Goal: Task Accomplishment & Management: Use online tool/utility

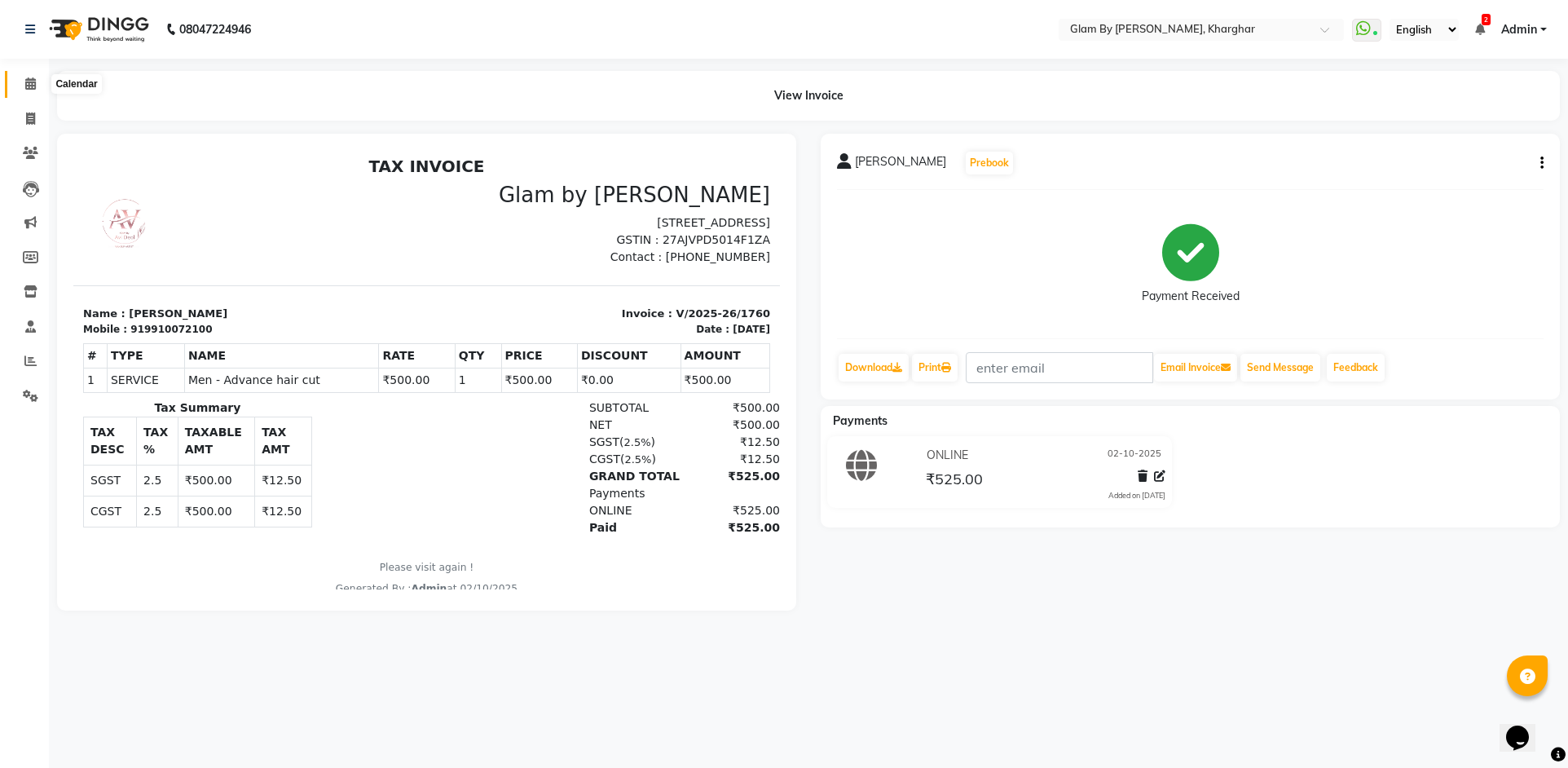
click at [28, 83] on icon at bounding box center [30, 83] width 11 height 12
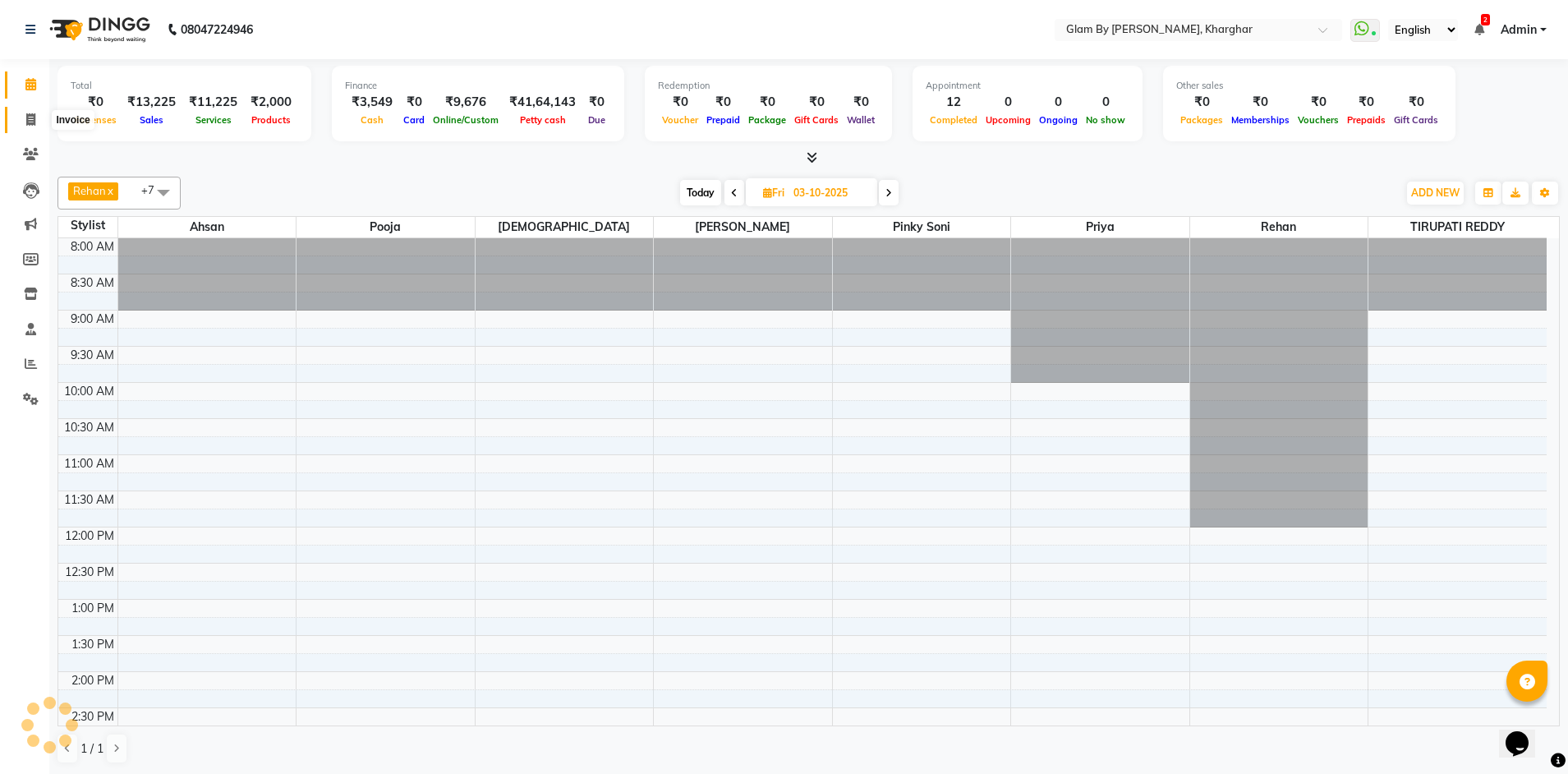
click at [23, 124] on span at bounding box center [31, 120] width 29 height 19
select select "3992"
select select "service"
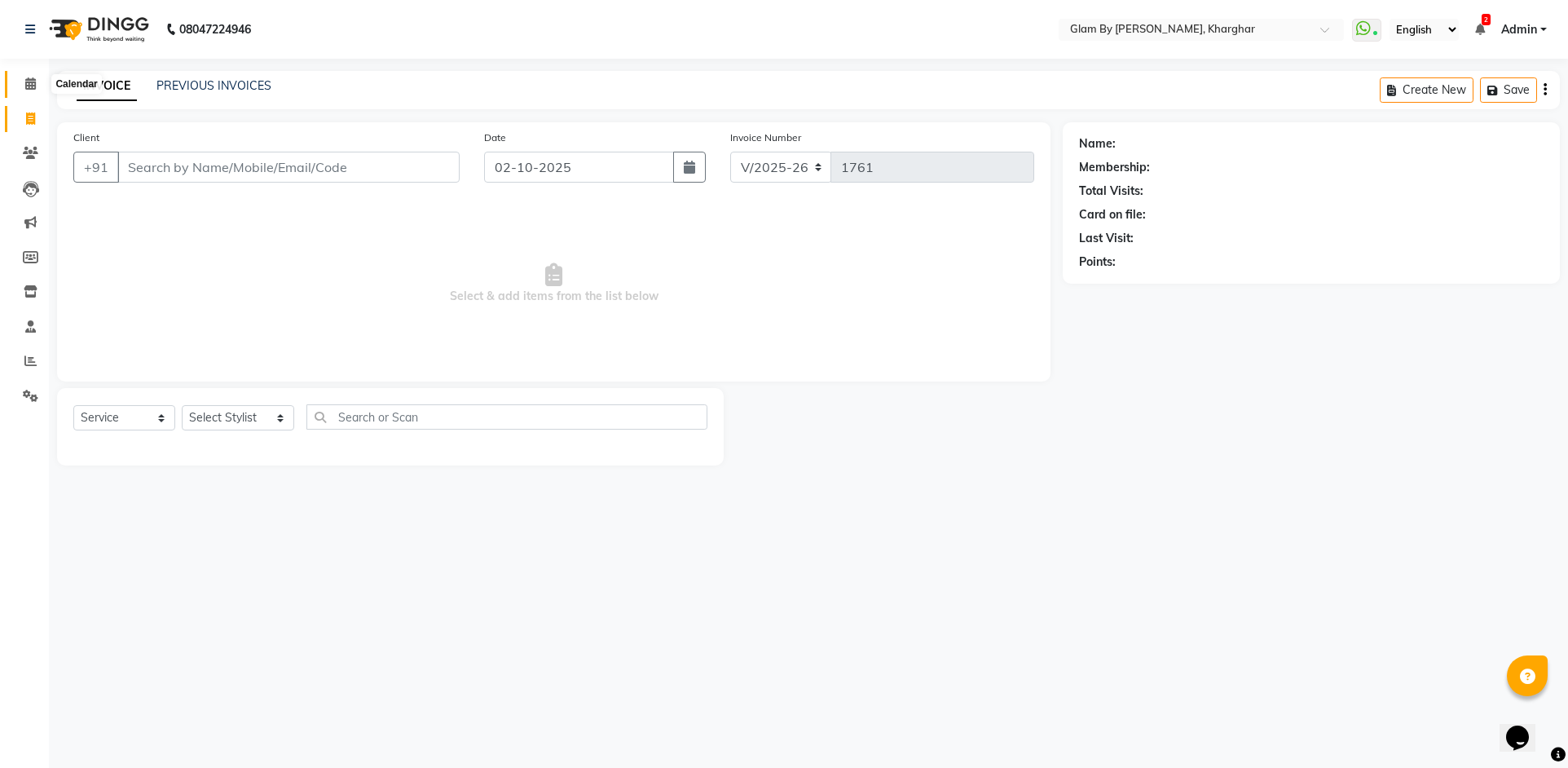
click at [35, 88] on icon at bounding box center [30, 83] width 11 height 12
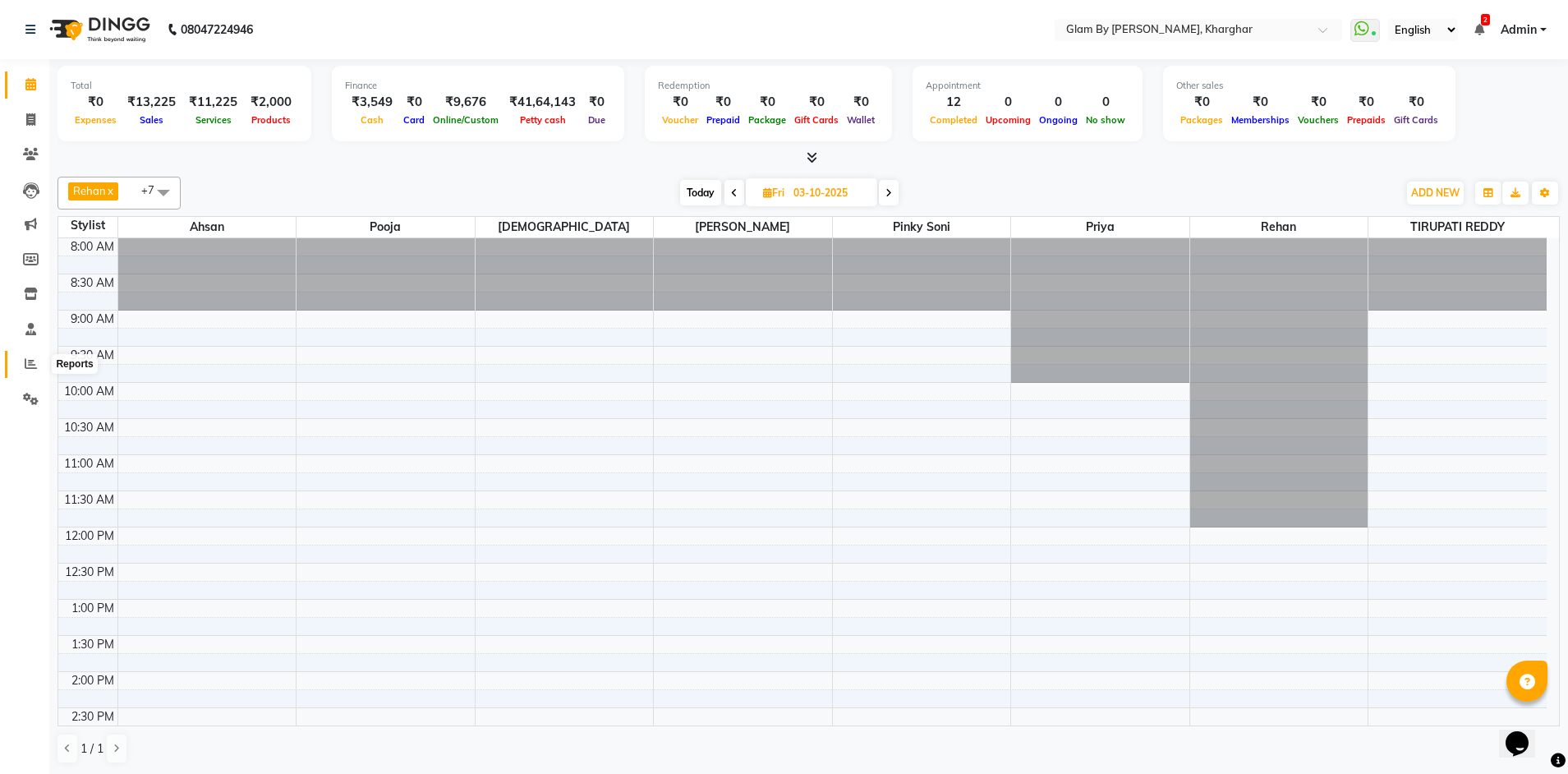
click at [28, 367] on icon at bounding box center [31, 363] width 12 height 12
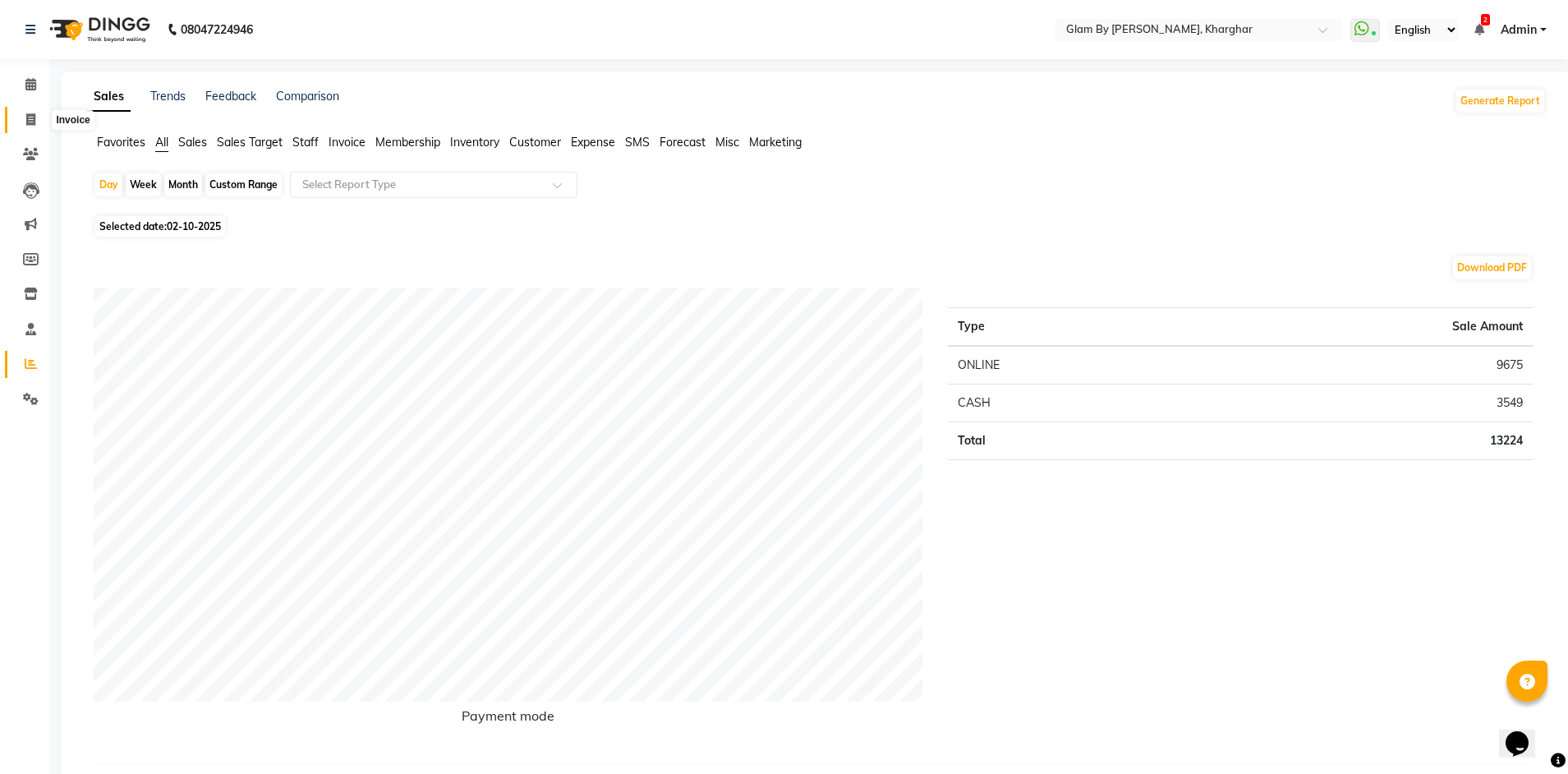
click at [27, 122] on icon at bounding box center [31, 119] width 9 height 12
select select "service"
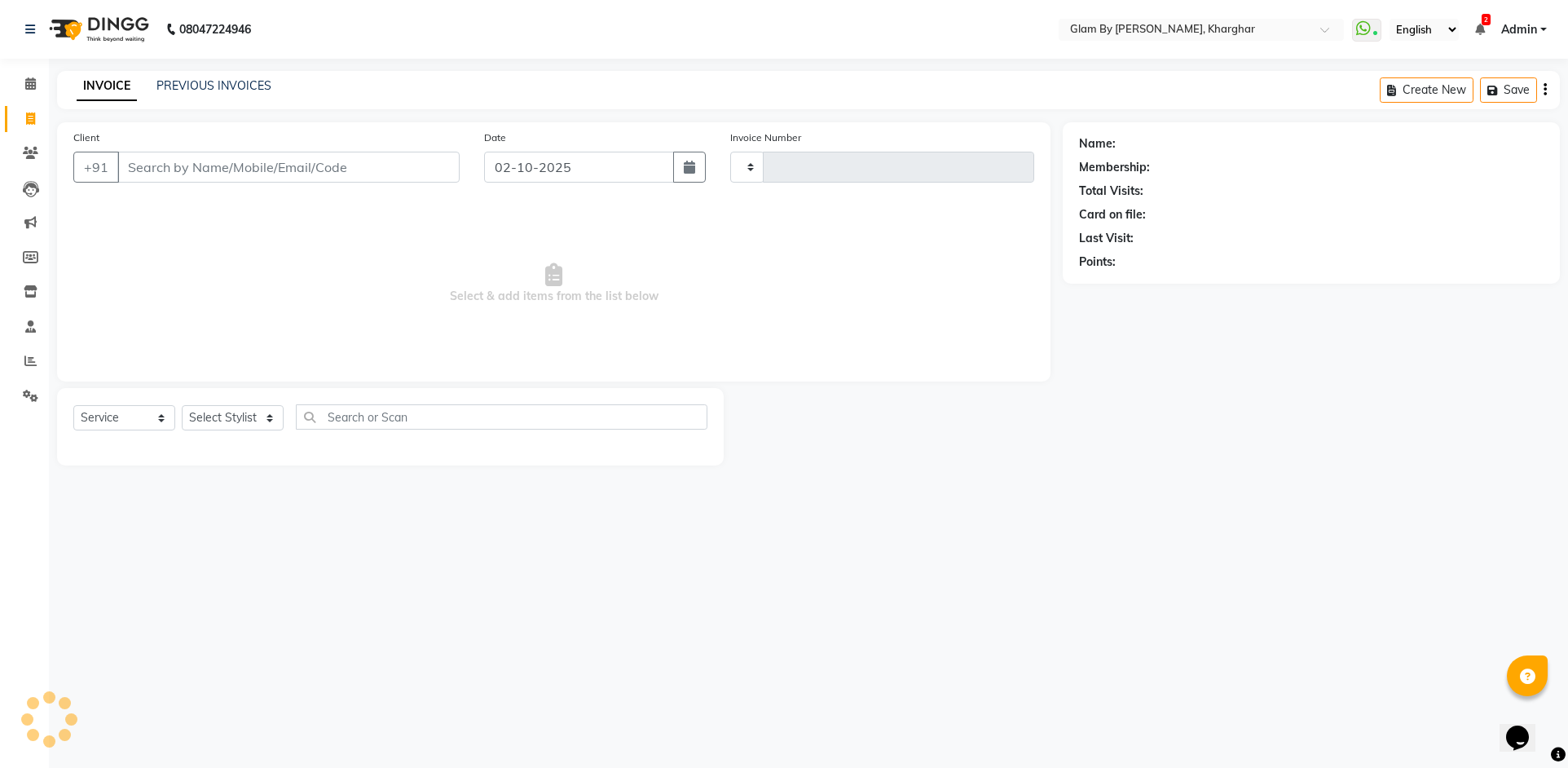
type input "1761"
select select "3992"
click at [112, 422] on select "Select Service Product Membership Package Voucher Prepaid Gift Card" at bounding box center [124, 417] width 102 height 26
click at [73, 405] on select "Select Service Product Membership Package Voucher Prepaid Gift Card" at bounding box center [124, 417] width 102 height 26
click at [35, 98] on li "Calendar" at bounding box center [24, 84] width 49 height 35
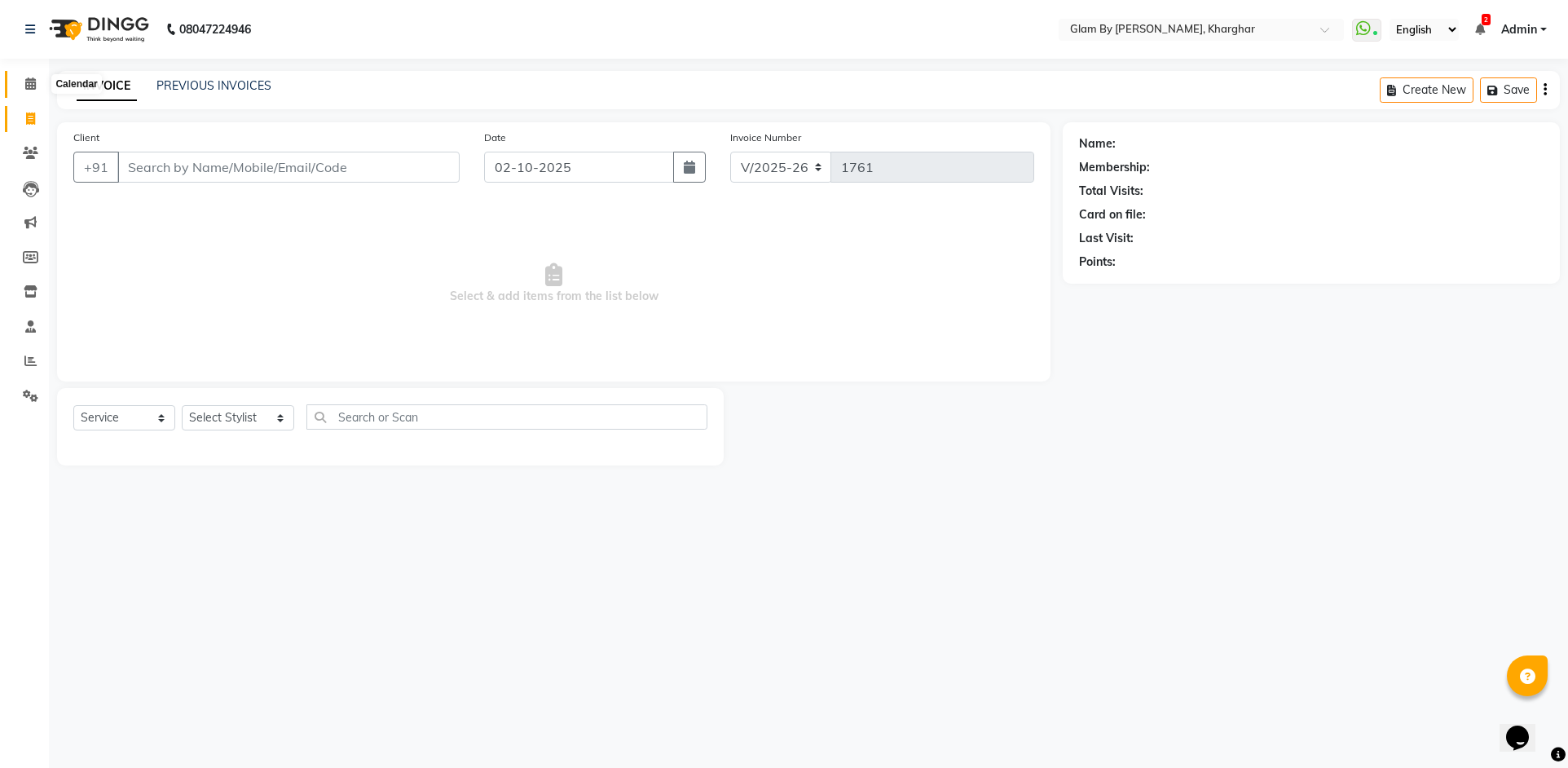
click at [22, 81] on span at bounding box center [30, 84] width 29 height 19
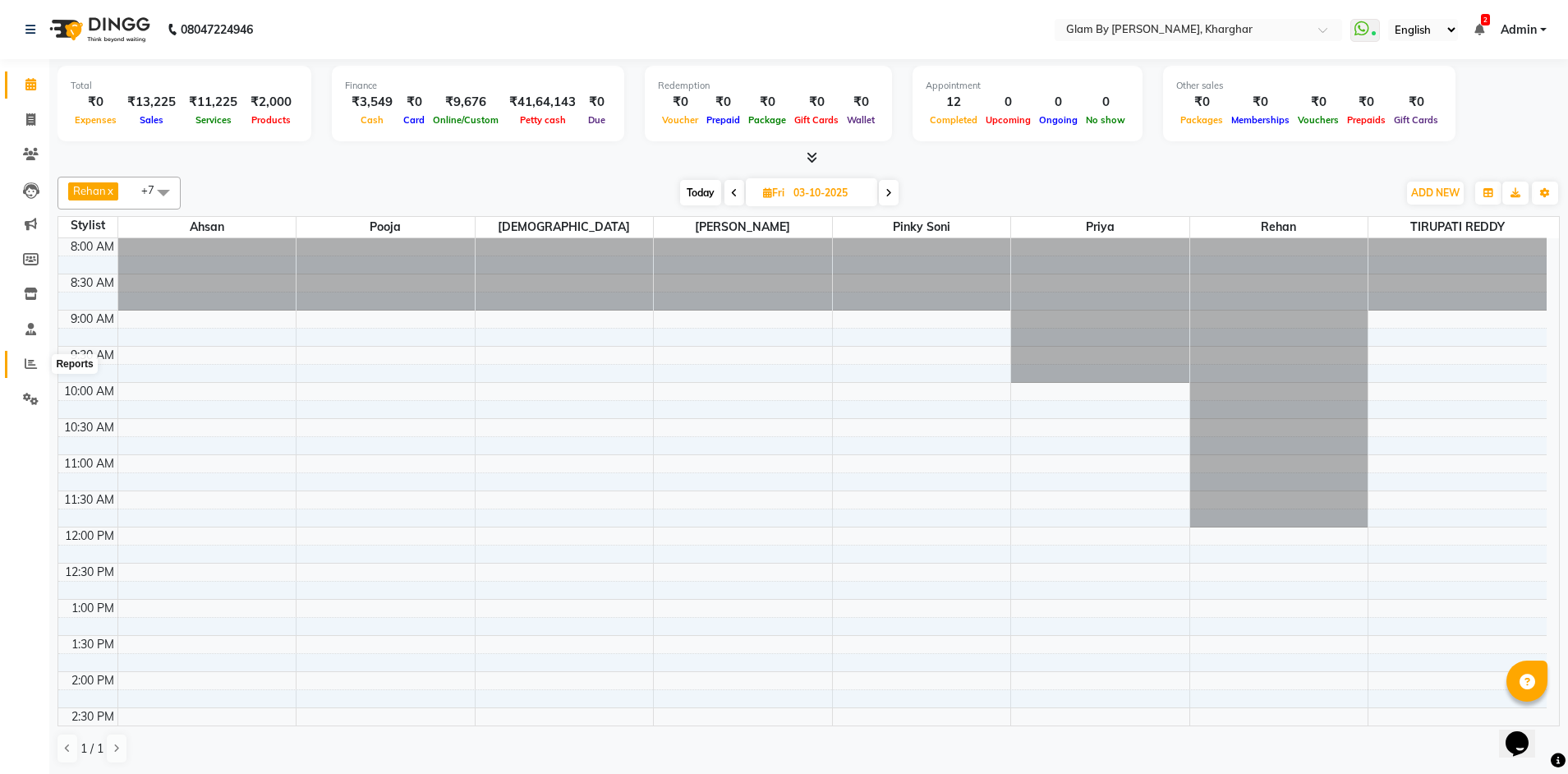
click at [27, 370] on span at bounding box center [31, 364] width 29 height 19
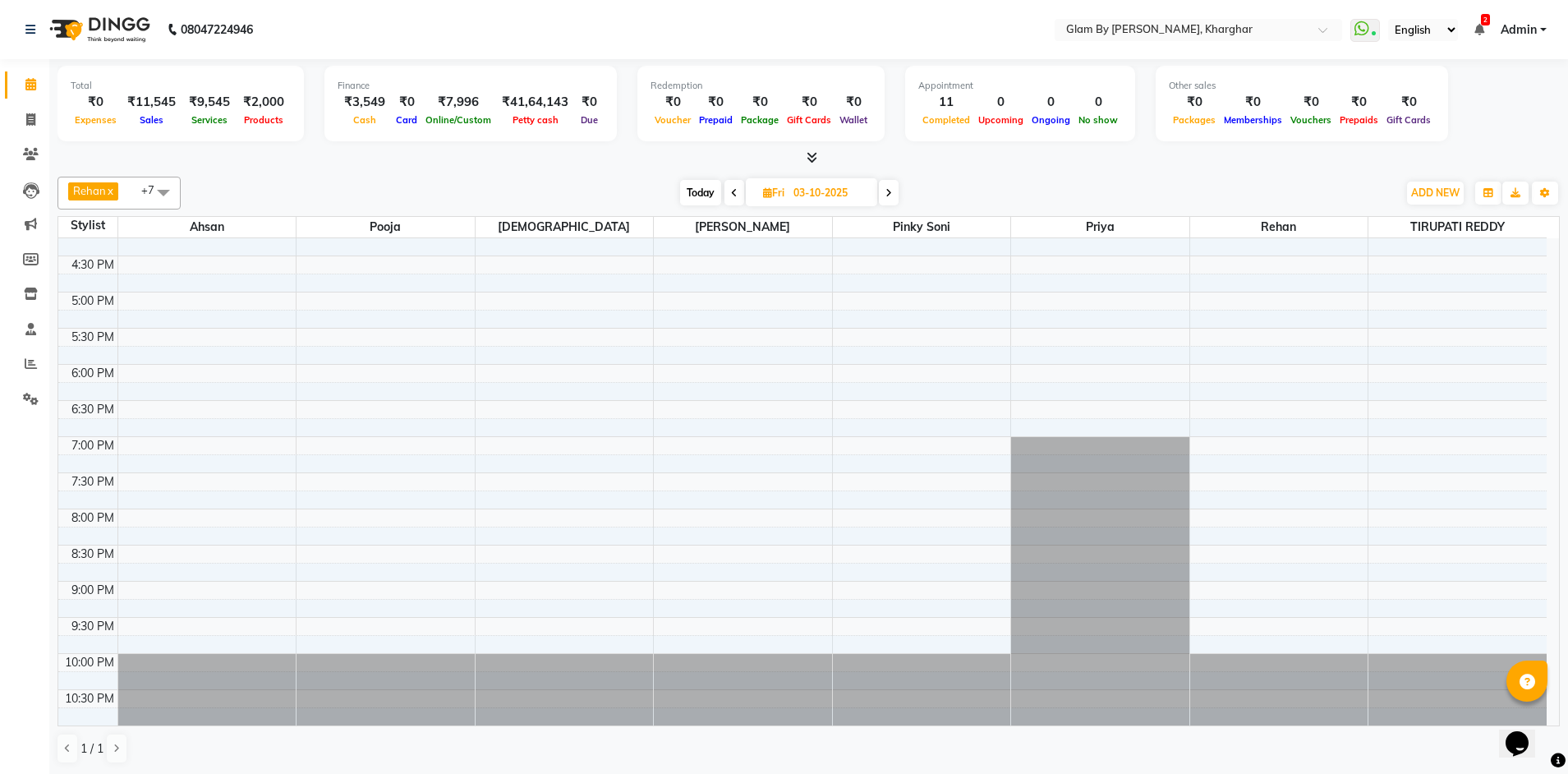
scroll to position [1, 0]
click at [703, 197] on span "Today" at bounding box center [700, 192] width 41 height 26
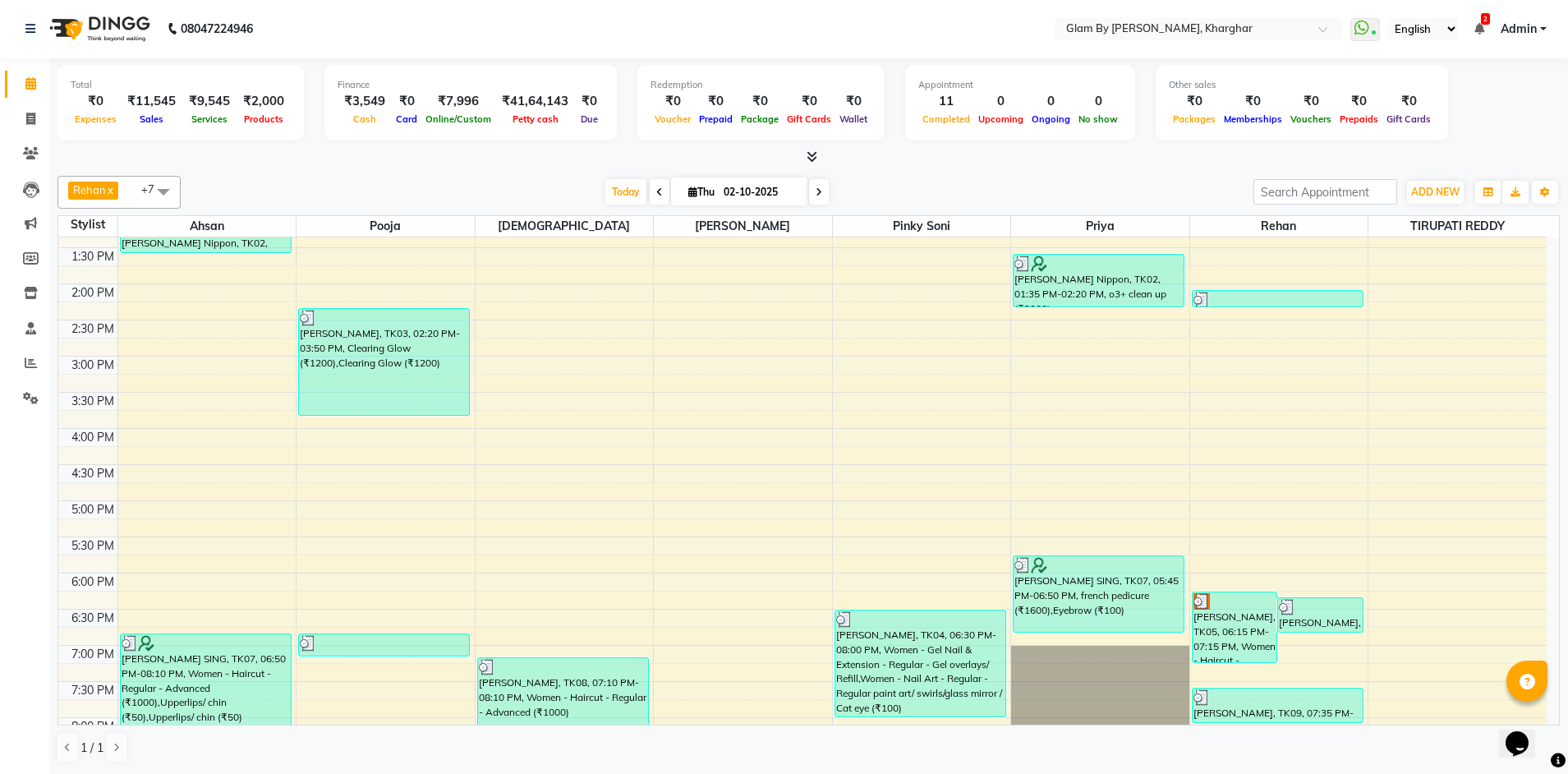
scroll to position [267, 0]
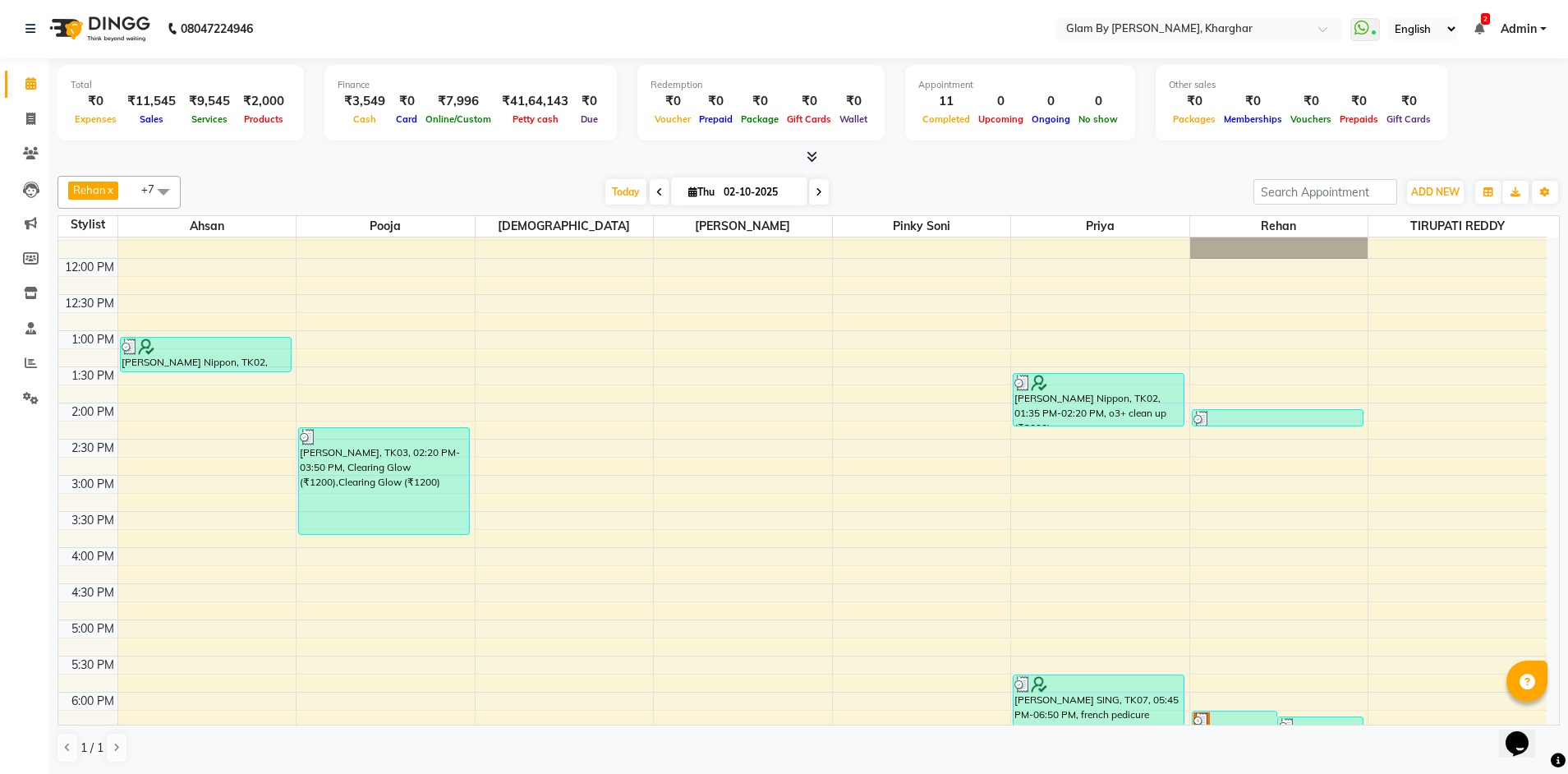
click at [816, 194] on icon at bounding box center [819, 192] width 7 height 10
type input "03-10-2025"
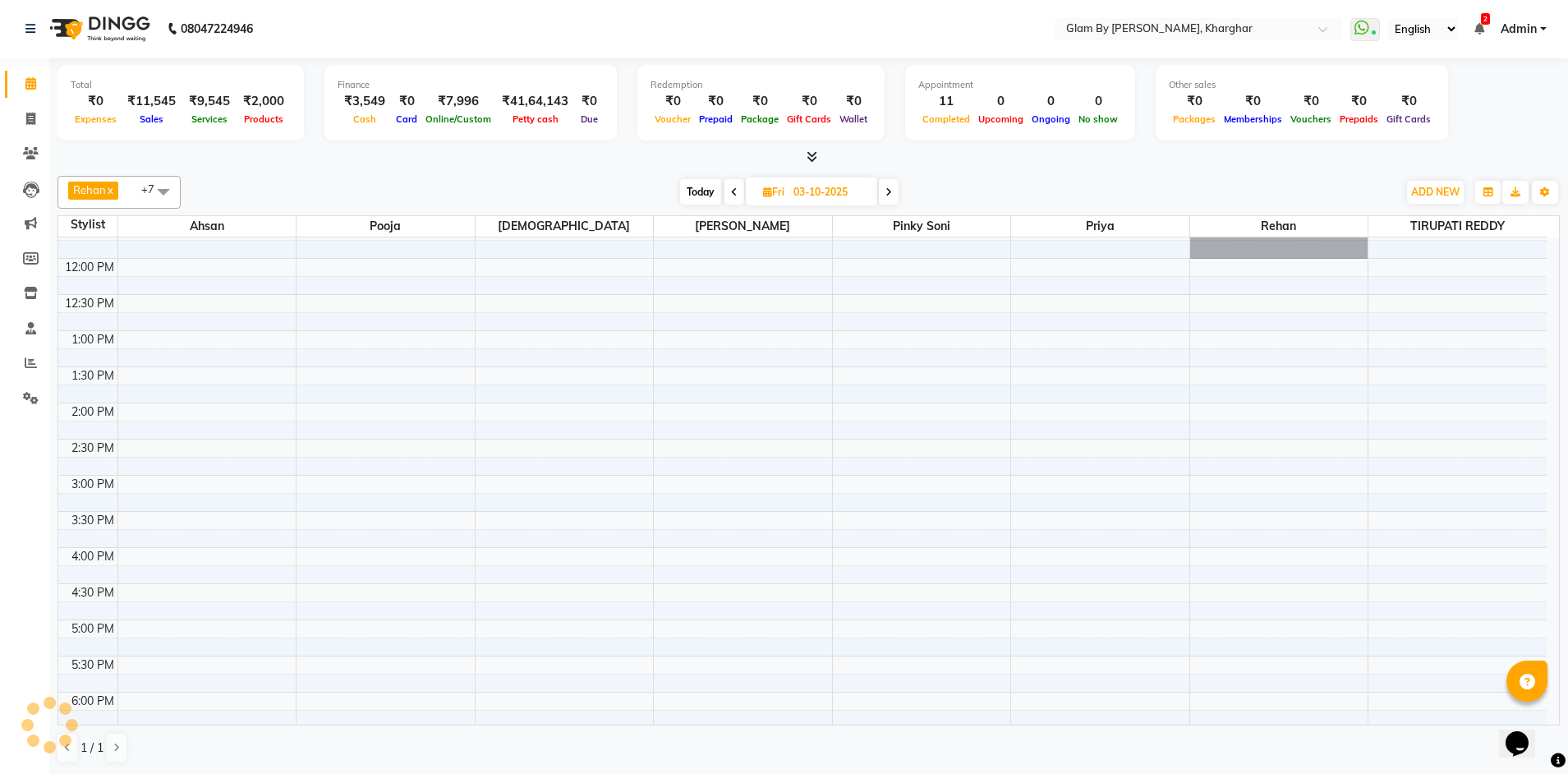
scroll to position [596, 0]
